Goal: Task Accomplishment & Management: Manage account settings

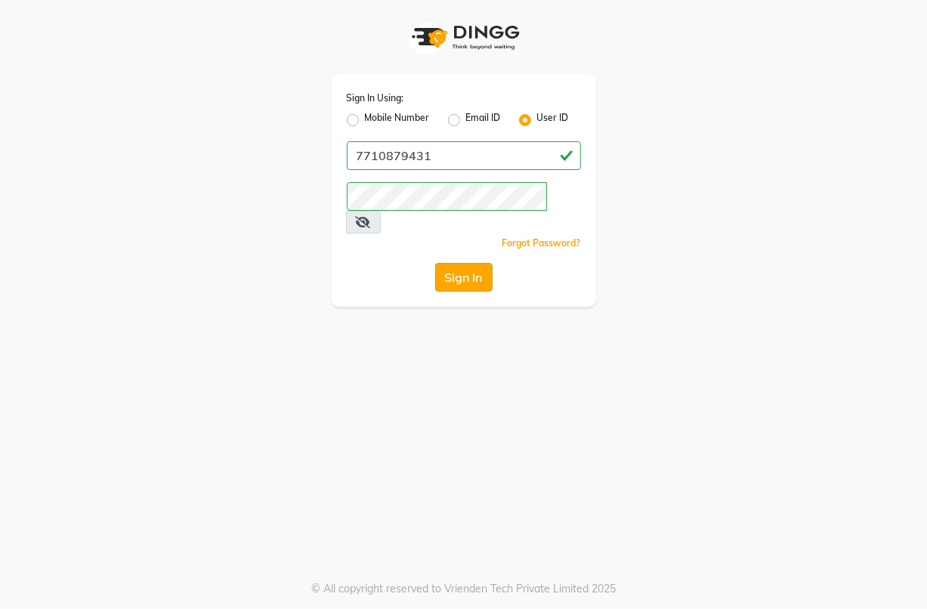
click at [469, 263] on button "Sign In" at bounding box center [463, 277] width 57 height 29
click at [880, 2] on div "Sign In Using: Mobile Number Email ID User ID 7710879431 Remember me Forgot Pas…" at bounding box center [463, 153] width 861 height 307
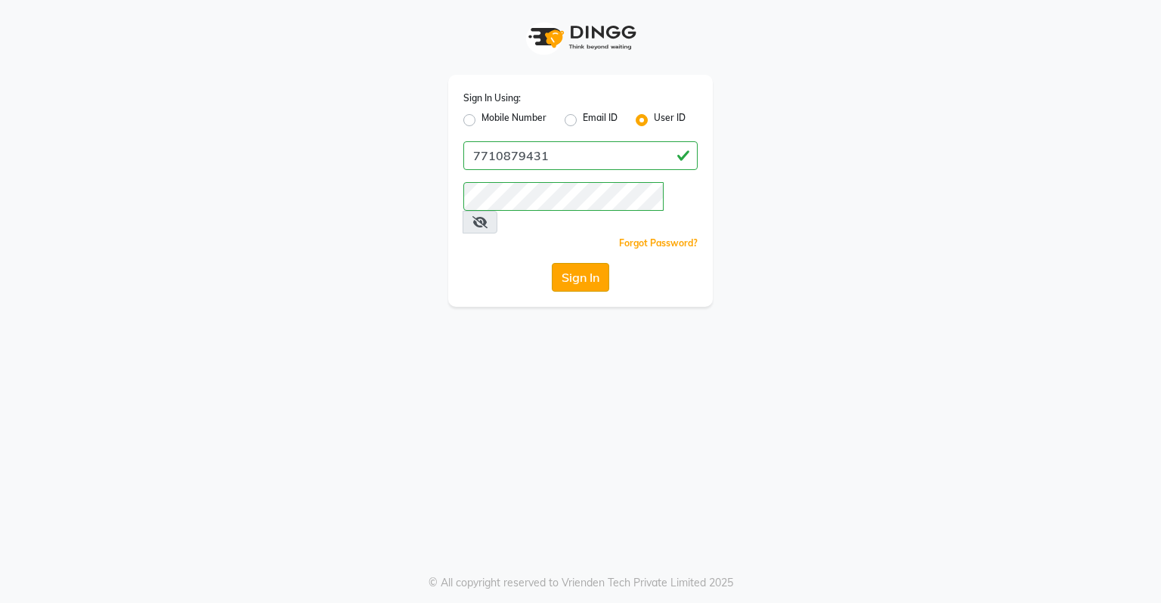
click at [586, 263] on button "Sign In" at bounding box center [580, 277] width 57 height 29
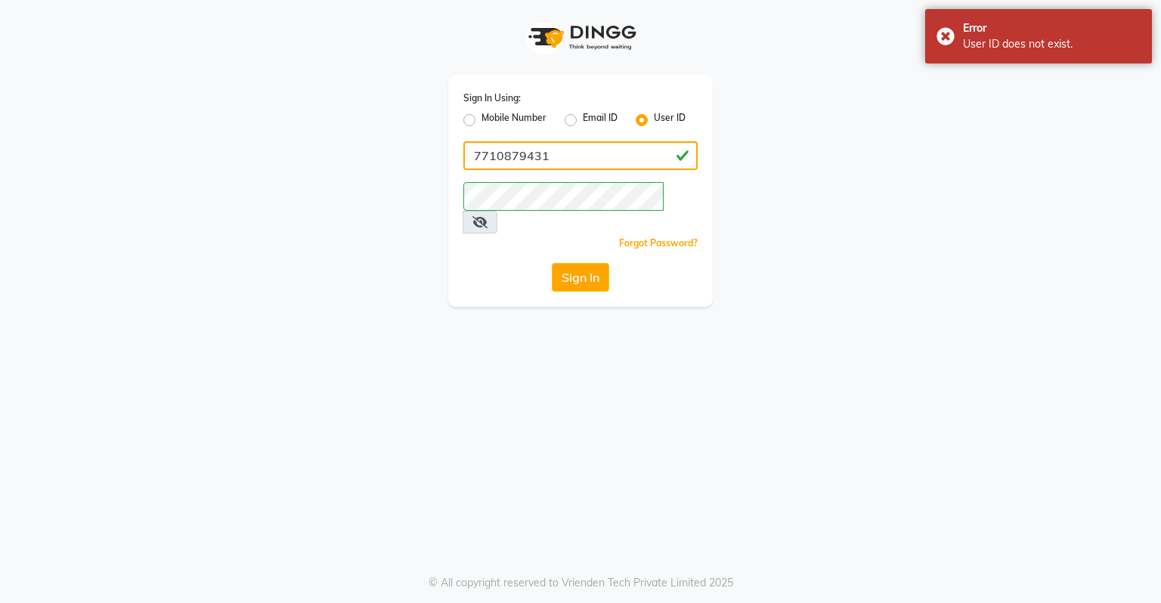
click at [565, 151] on input "7710879431" at bounding box center [580, 155] width 234 height 29
type input "7"
drag, startPoint x: 926, startPoint y: 175, endPoint x: 487, endPoint y: 167, distance: 439.8
click at [487, 167] on div "Sign In Using: Mobile Number Email ID User ID Remember me Forgot Password? Sign…" at bounding box center [580, 153] width 861 height 307
click at [487, 167] on input "Username" at bounding box center [580, 155] width 234 height 29
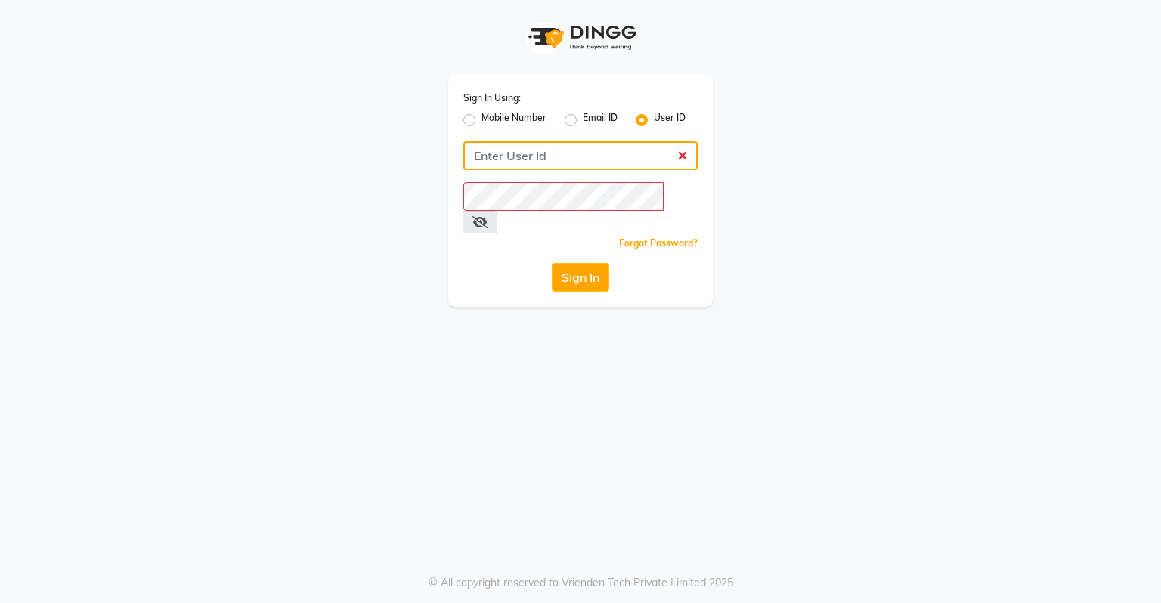
type input "dingg123"
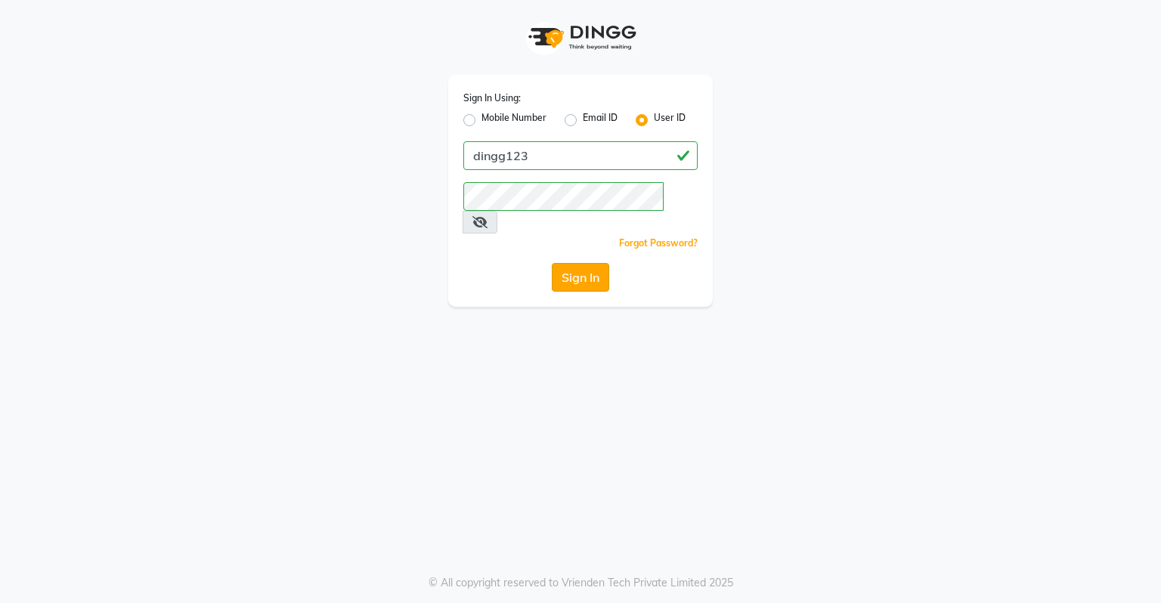
click at [592, 263] on button "Sign In" at bounding box center [580, 277] width 57 height 29
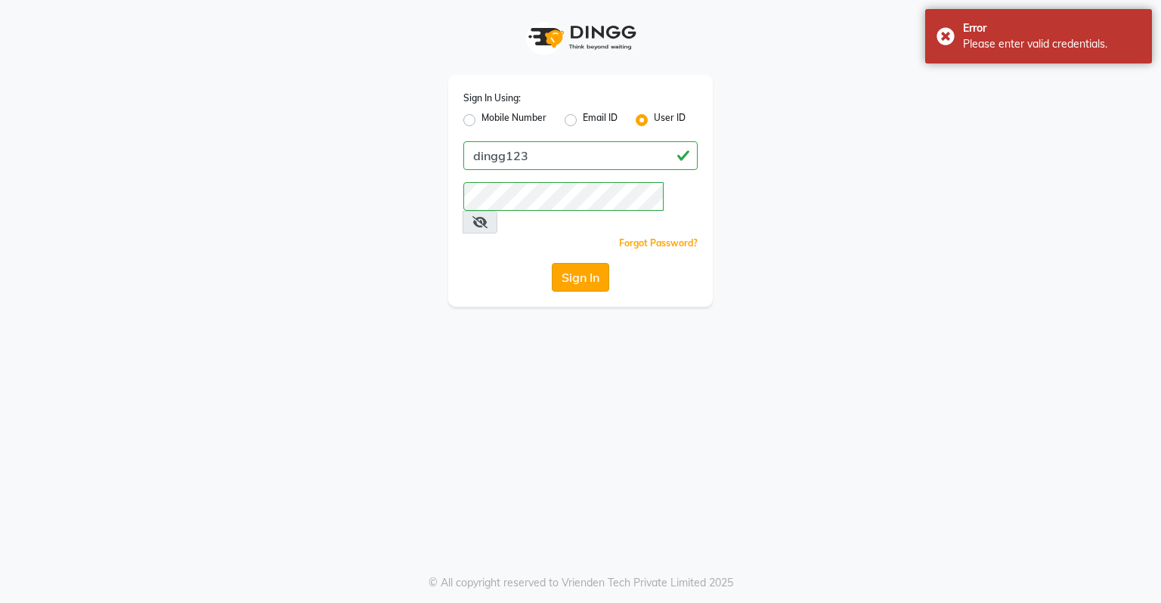
click at [589, 263] on button "Sign In" at bounding box center [580, 277] width 57 height 29
click at [487, 216] on icon at bounding box center [479, 222] width 15 height 12
click at [586, 263] on button "Sign In" at bounding box center [580, 277] width 57 height 29
click at [586, 263] on div "Sign In" at bounding box center [580, 277] width 234 height 29
click at [586, 263] on button "Sign In" at bounding box center [580, 277] width 57 height 29
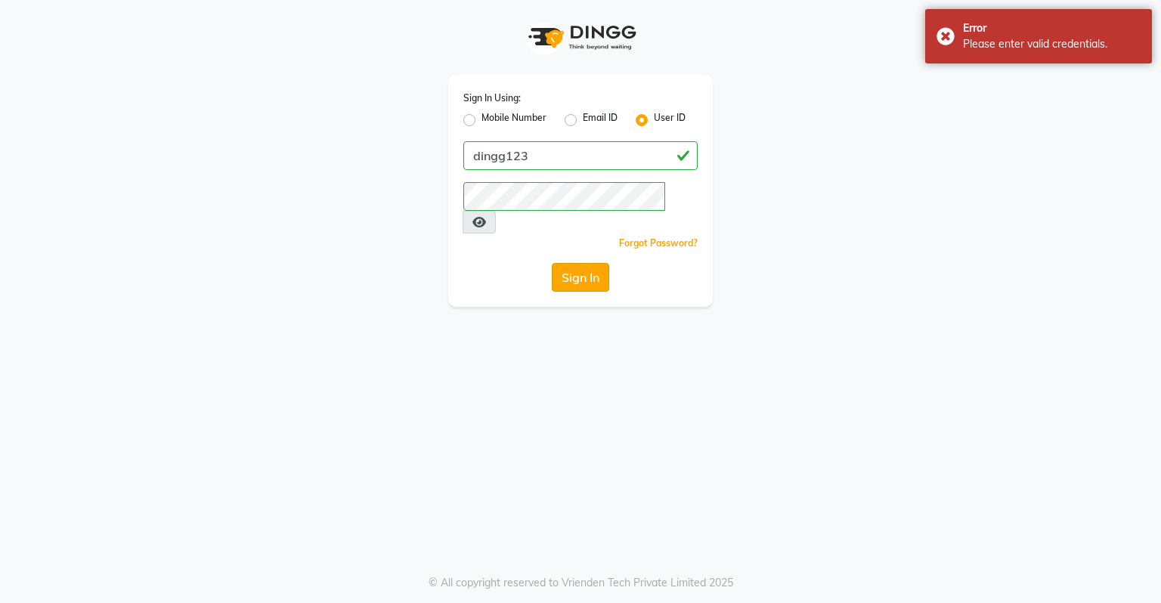
click at [586, 263] on button "Sign In" at bounding box center [580, 277] width 57 height 29
click at [586, 263] on div "Sign In" at bounding box center [580, 277] width 234 height 29
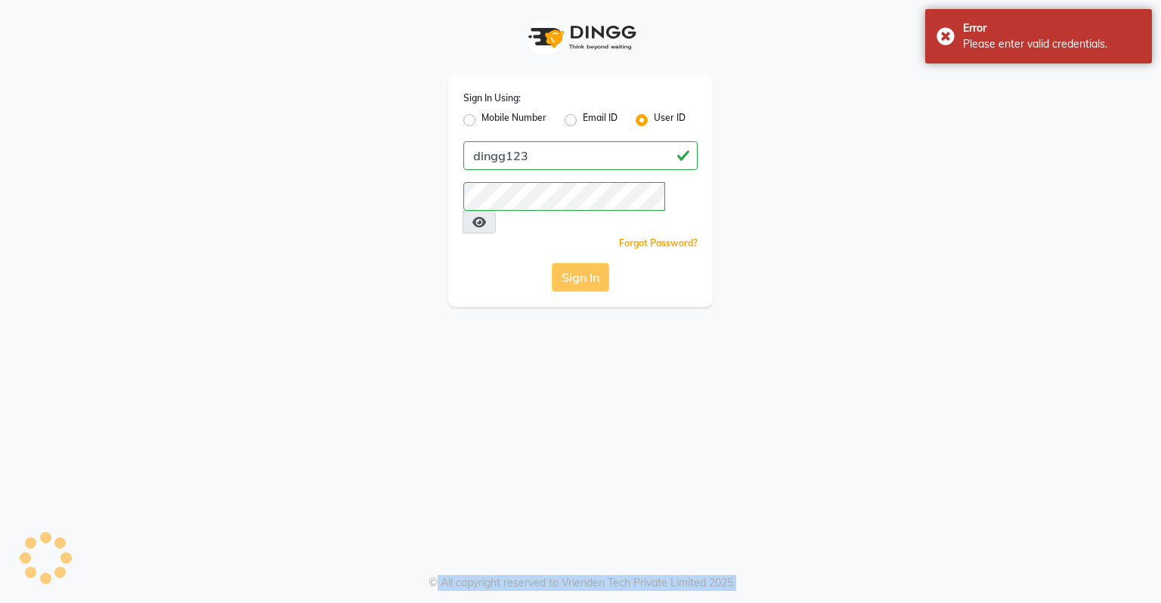
click at [586, 263] on div "Sign In" at bounding box center [580, 277] width 234 height 29
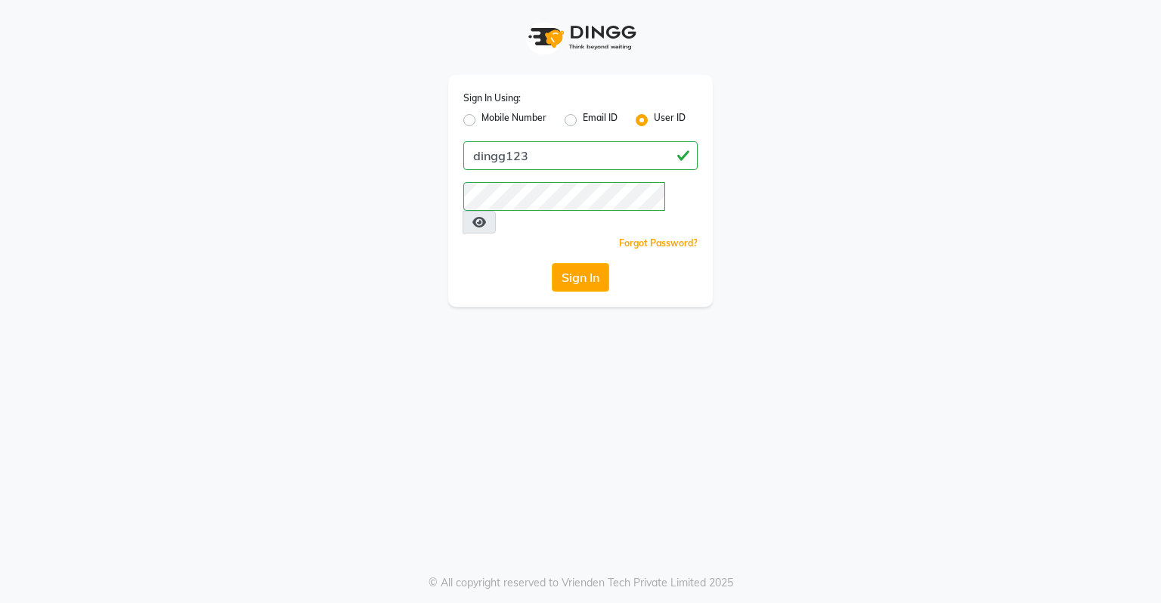
click at [801, 171] on div "Sign In Using: Mobile Number Email ID User ID dingg123 Remember me Forgot Passw…" at bounding box center [580, 153] width 861 height 307
